Goal: Navigation & Orientation: Find specific page/section

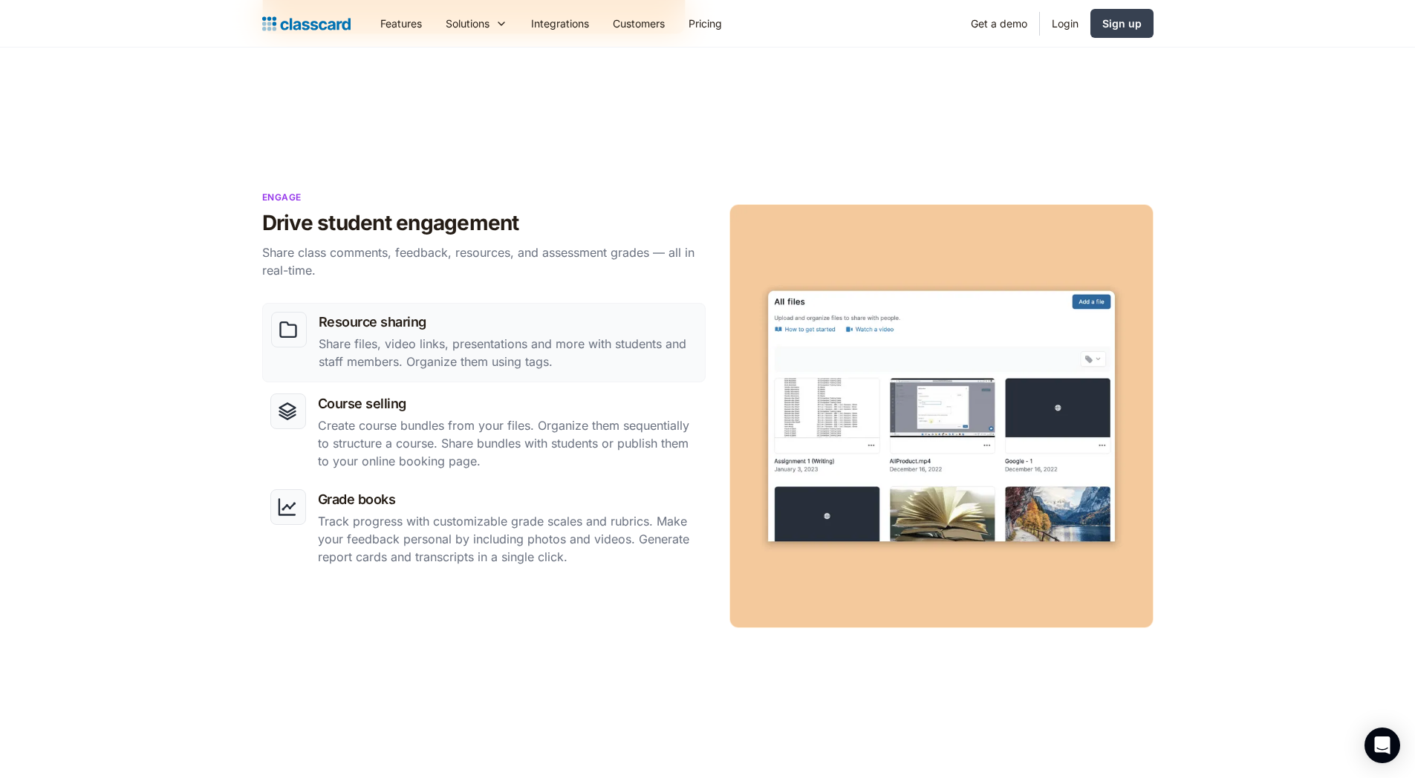
scroll to position [904, 0]
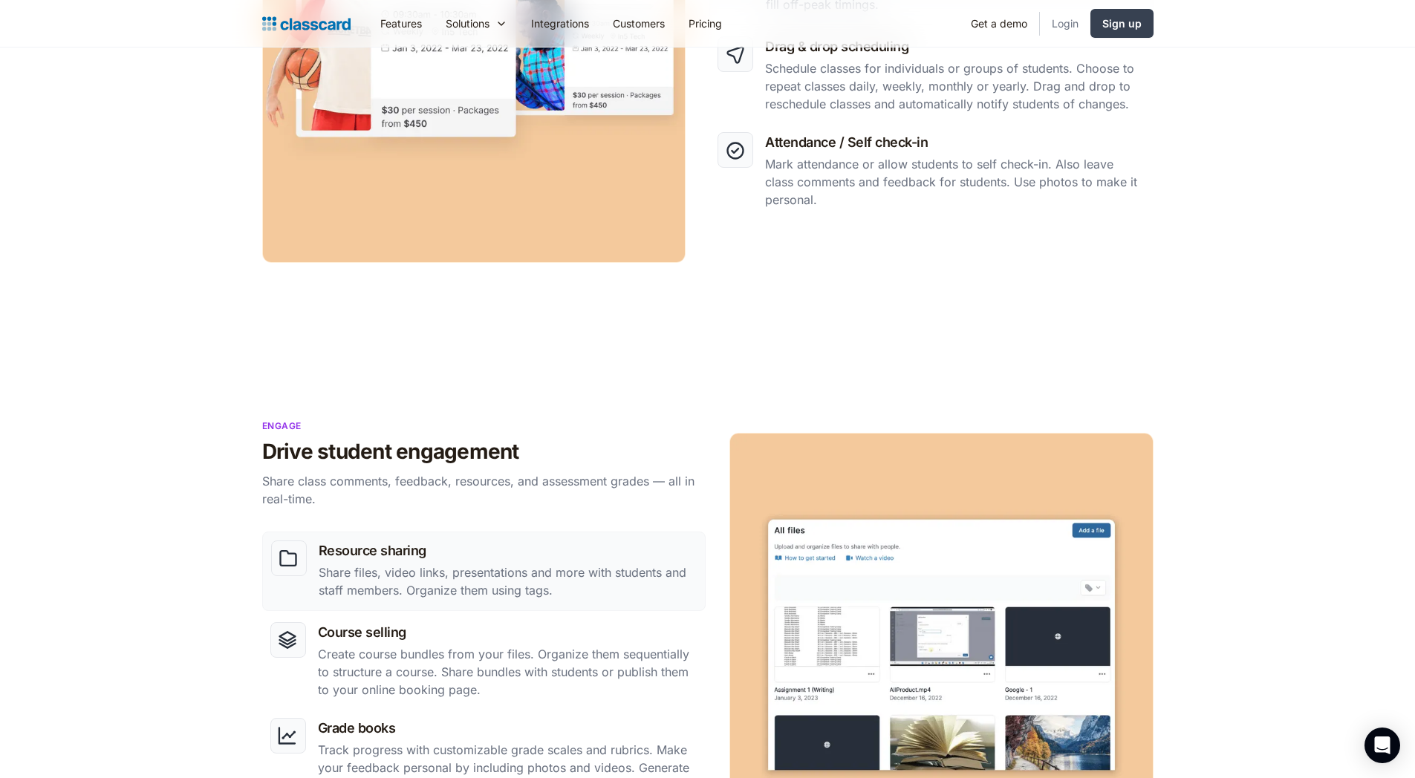
click at [1076, 28] on link "Login" at bounding box center [1065, 23] width 51 height 33
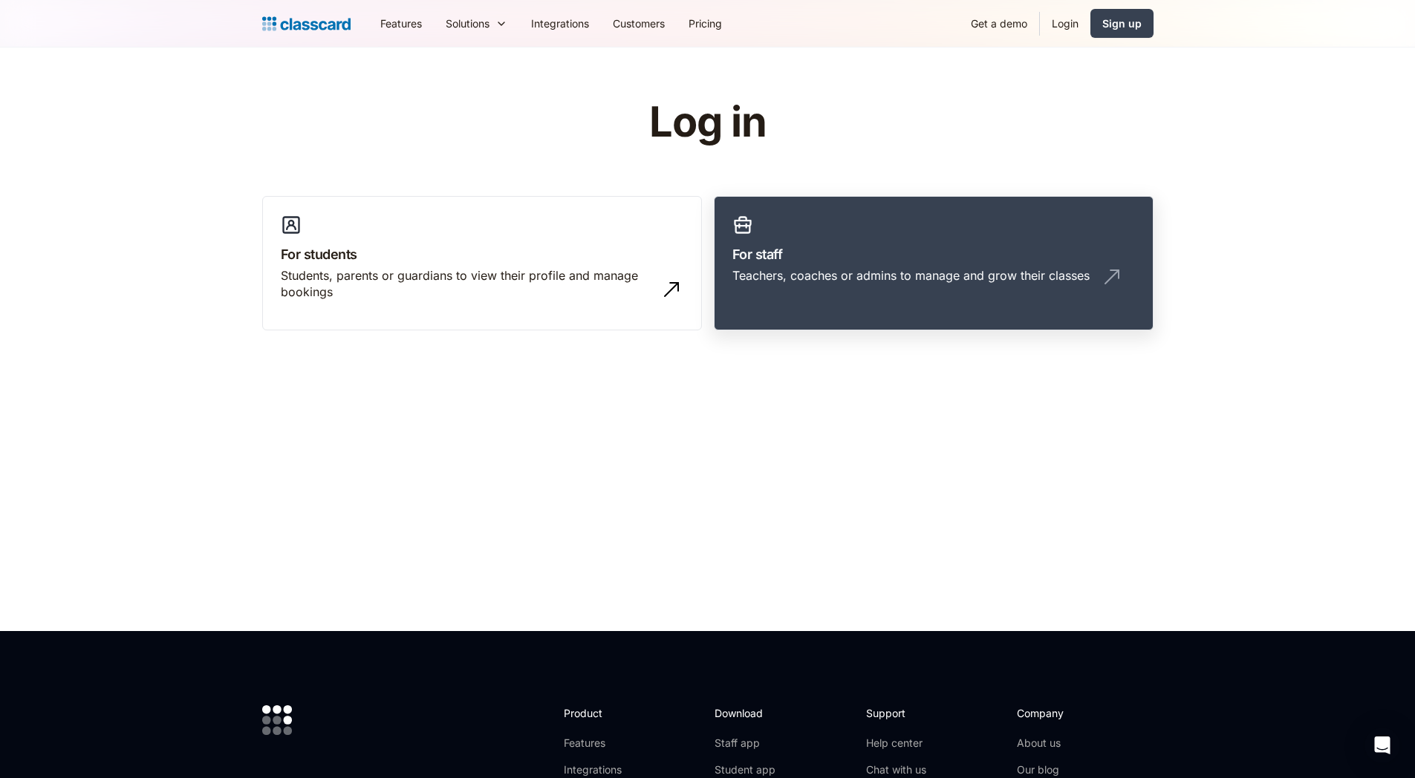
click at [960, 305] on link "For staff Teachers, coaches or admins to manage and grow their classes" at bounding box center [934, 263] width 440 height 135
click at [409, 24] on link "Features" at bounding box center [400, 23] width 65 height 33
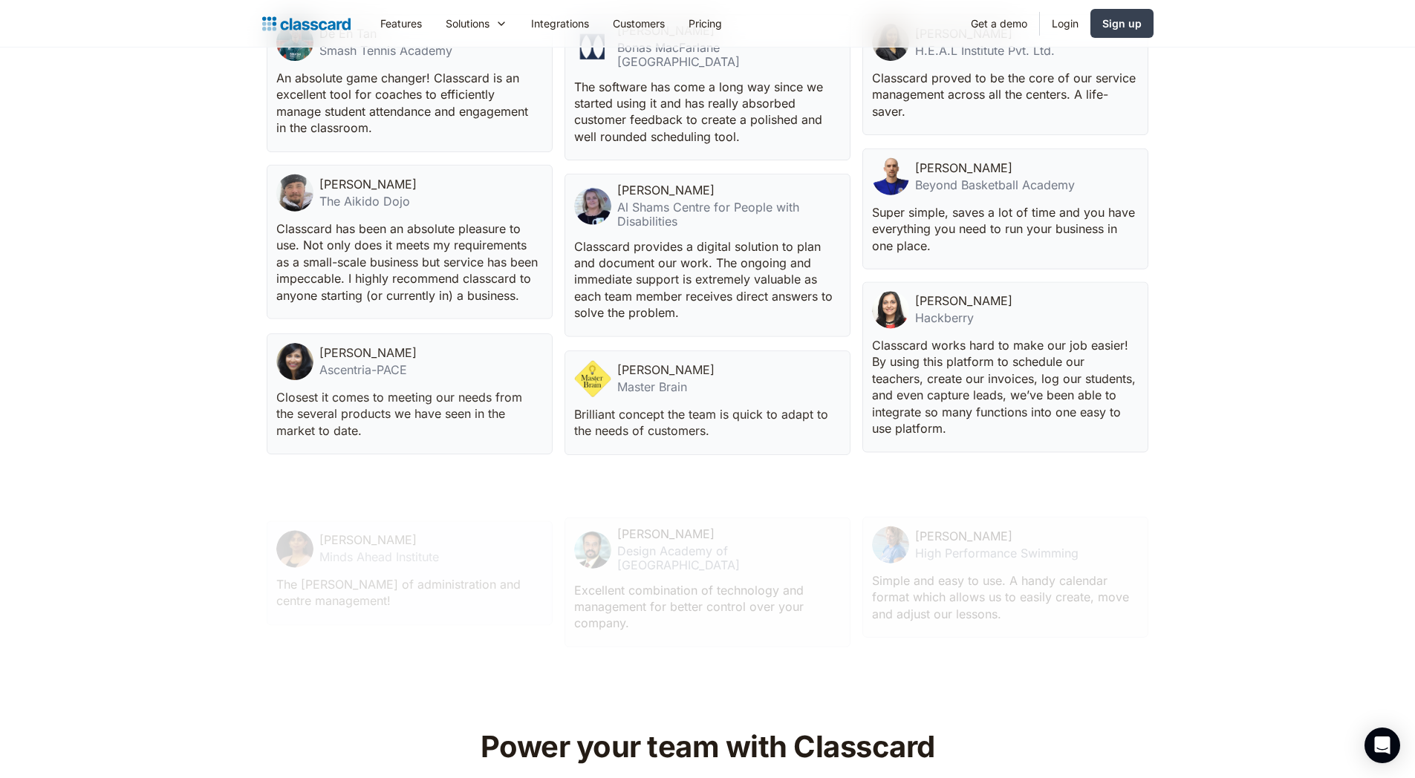
scroll to position [3592, 0]
